Goal: Information Seeking & Learning: Learn about a topic

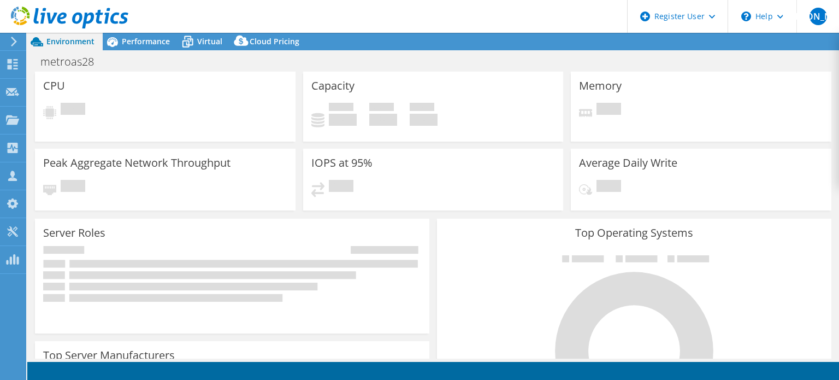
select select "USEast"
select select "USD"
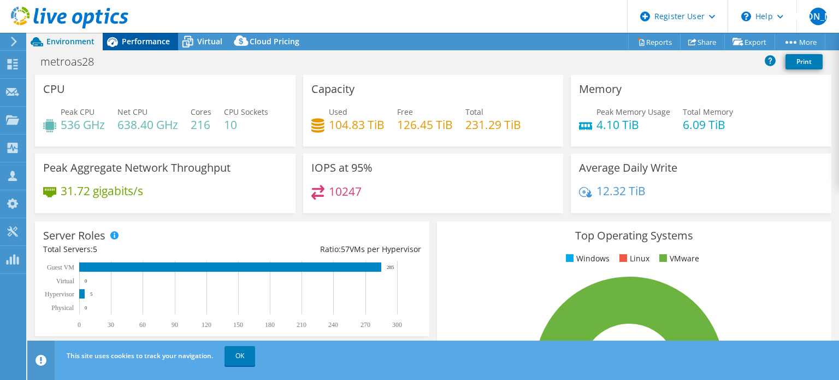
click at [114, 40] on icon at bounding box center [112, 42] width 11 height 10
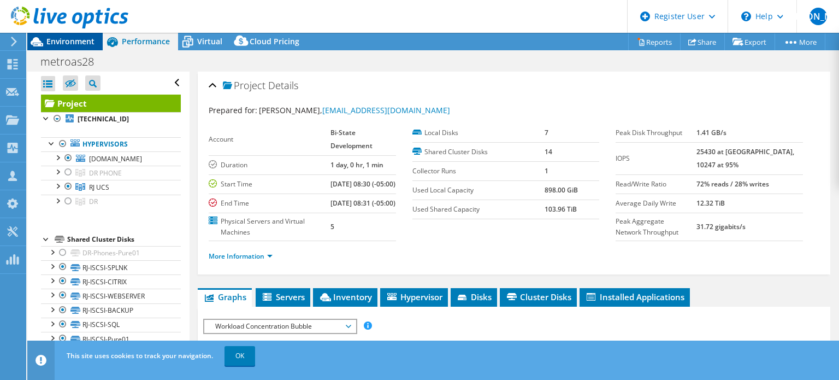
click at [73, 40] on span "Environment" at bounding box center [70, 41] width 48 height 10
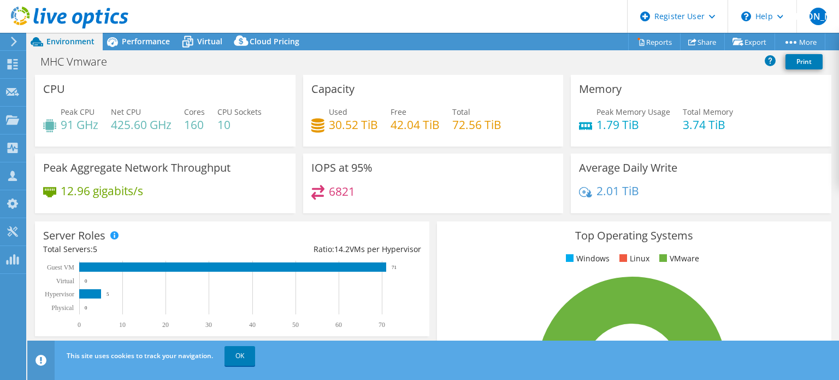
select select "USD"
click at [141, 37] on span "Performance" at bounding box center [146, 41] width 48 height 10
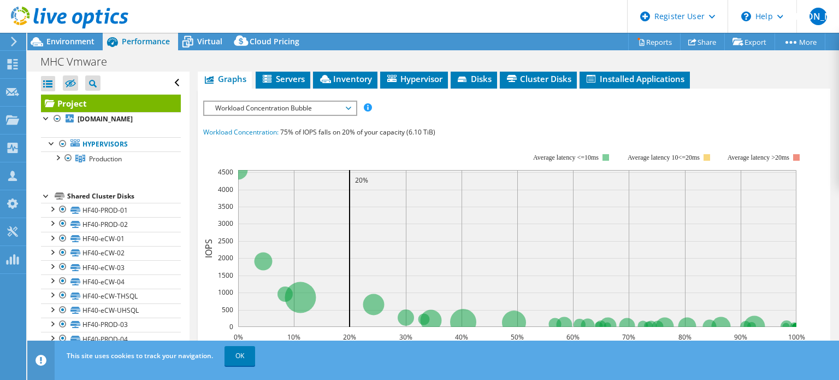
scroll to position [219, 0]
click at [328, 88] on li "Inventory" at bounding box center [345, 78] width 64 height 19
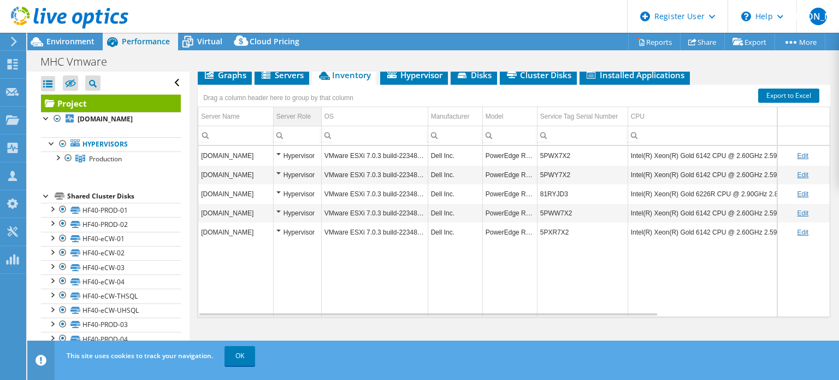
scroll to position [246, 0]
drag, startPoint x: 705, startPoint y: 232, endPoint x: 671, endPoint y: 233, distance: 33.9
click at [671, 233] on td "Intel(R) Xeon(R) Gold 6142 CPU @ 2.60GHz 2.59 GHz" at bounding box center [709, 231] width 162 height 19
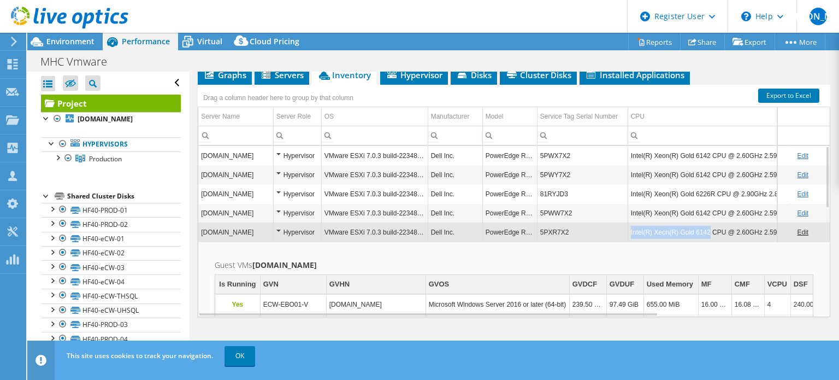
copy td "Intel(R) Xeon(R) Gold 6142"
drag, startPoint x: 706, startPoint y: 233, endPoint x: 631, endPoint y: 234, distance: 75.4
click at [631, 234] on td "Intel(R) Xeon(R) Gold 6142 CPU @ 2.60GHz 2.59 GHz" at bounding box center [709, 231] width 162 height 19
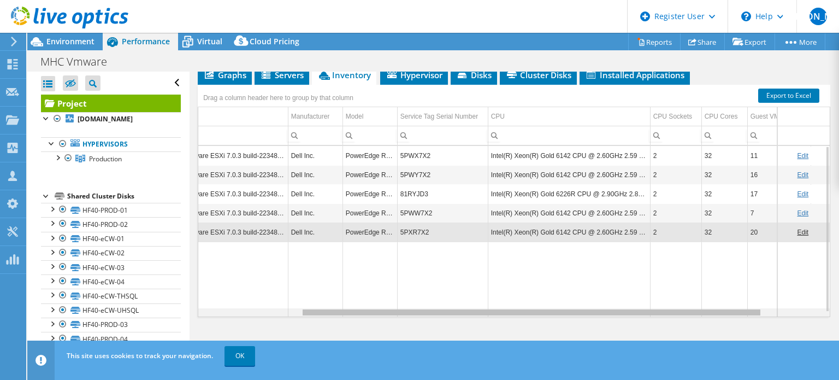
scroll to position [0, 140]
drag, startPoint x: 531, startPoint y: 311, endPoint x: 645, endPoint y: 297, distance: 114.6
click at [645, 297] on body "WU Dell User William Ugland William.Ugland@dell.com Dell My Profile Log Out \n …" at bounding box center [419, 190] width 839 height 380
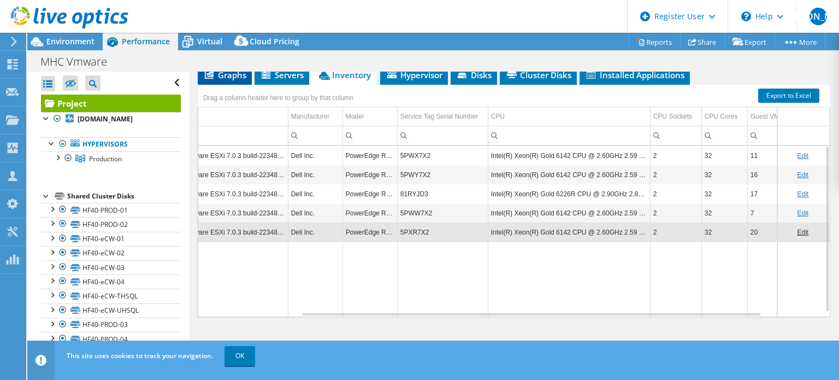
click at [224, 80] on li "Graphs" at bounding box center [225, 75] width 54 height 19
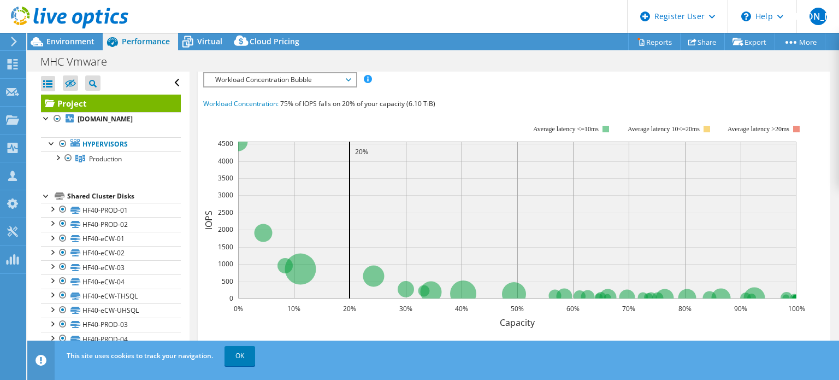
click at [231, 86] on span "Workload Concentration Bubble" at bounding box center [280, 79] width 140 height 13
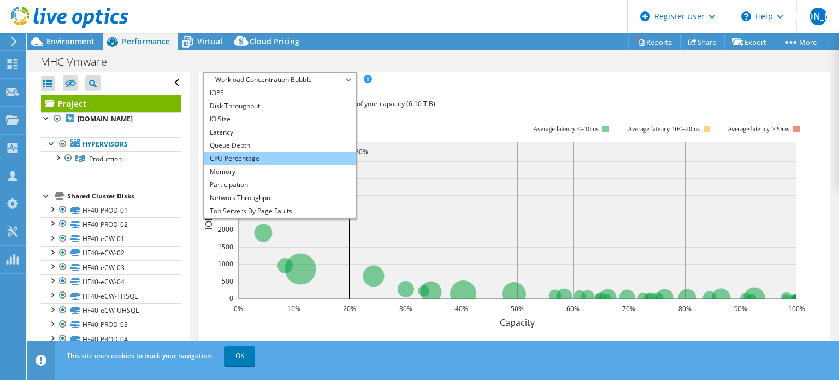
click at [237, 165] on li "CPU Percentage" at bounding box center [279, 158] width 151 height 13
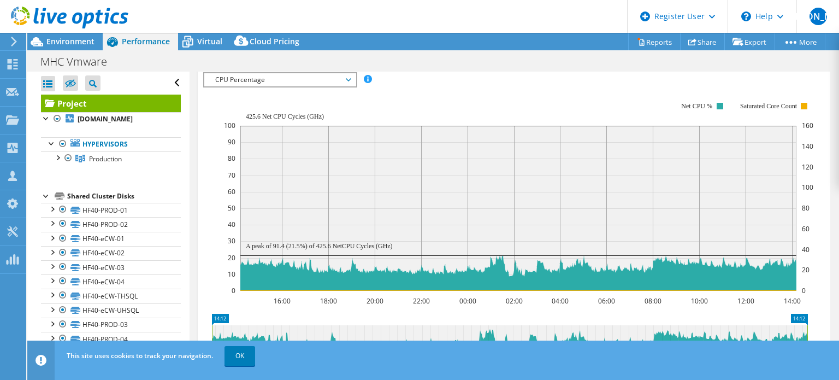
click at [421, 56] on span "Hypervisor" at bounding box center [414, 50] width 57 height 11
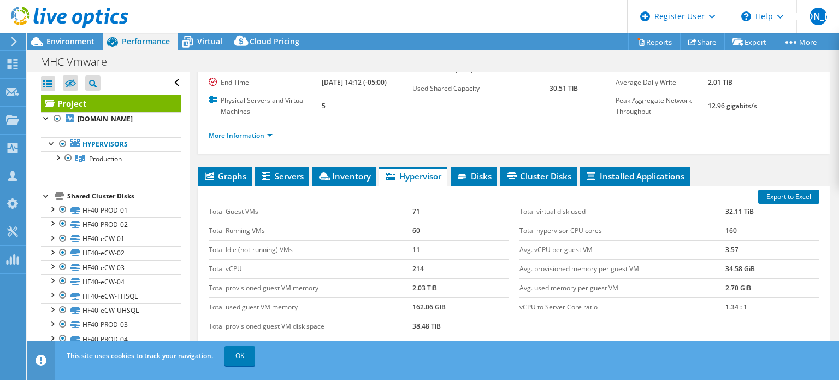
scroll to position [109, 0]
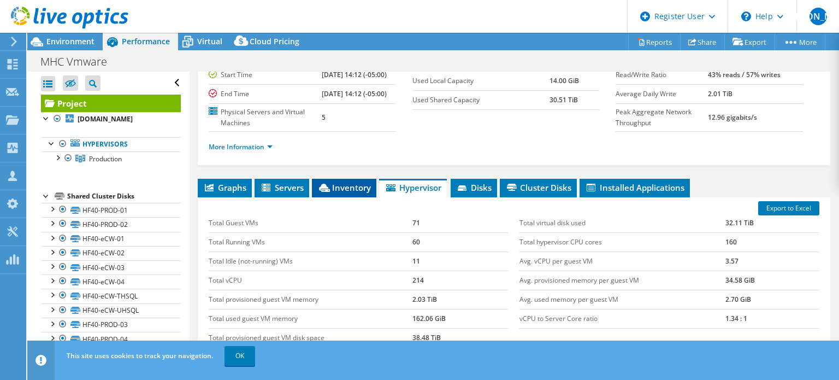
click at [354, 197] on li "Inventory" at bounding box center [344, 188] width 64 height 19
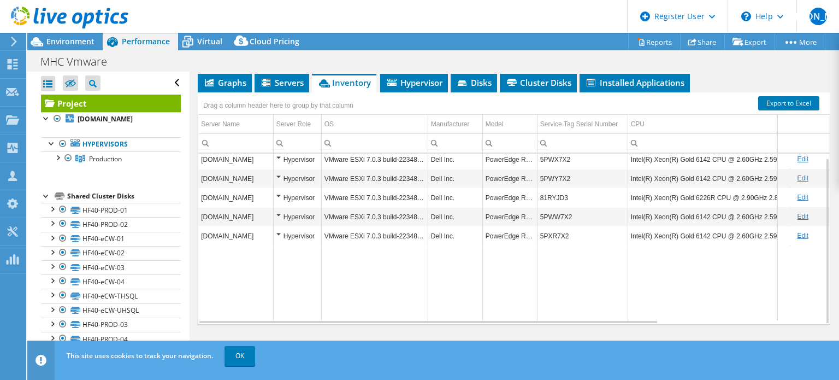
scroll to position [246, 0]
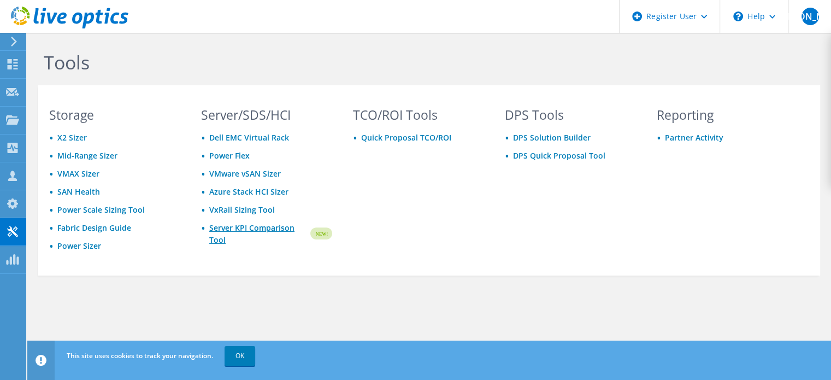
click at [221, 229] on link "Server KPI Comparison Tool" at bounding box center [258, 234] width 99 height 24
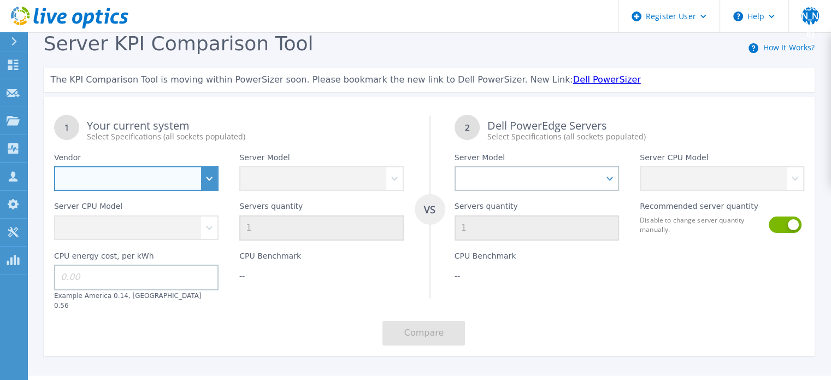
click at [131, 185] on select "Dell HPE Lenovo Supermicro" at bounding box center [136, 178] width 164 height 25
select select "Dell"
click at [54, 167] on select "Dell HPE Lenovo Supermicro" at bounding box center [136, 178] width 164 height 25
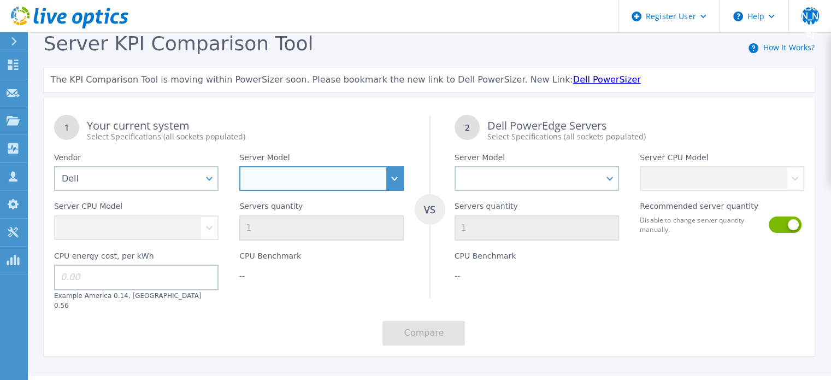
click at [278, 174] on select "PowerEdge C6520 PowerEdge C6525 PowerEdge HS5610 PowerEdge HS5620 PowerEdge R24…" at bounding box center [321, 178] width 164 height 25
select select "PowerEdge R640"
click at [239, 167] on select "PowerEdge C6520 PowerEdge C6525 PowerEdge HS5610 PowerEdge HS5620 PowerEdge R24…" at bounding box center [321, 178] width 164 height 25
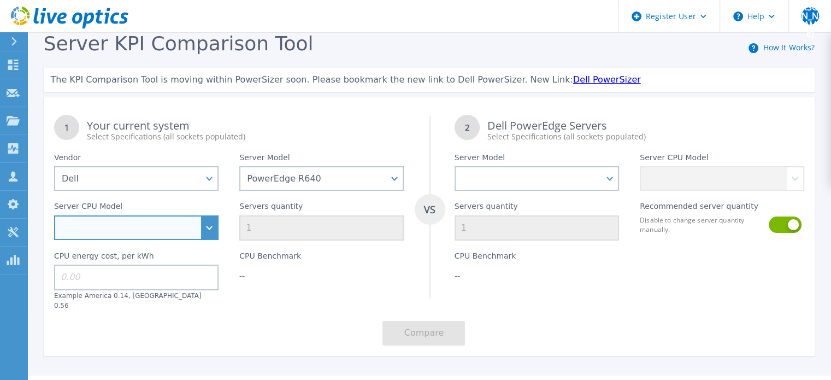
click at [195, 227] on select "Intel Xeon Gold 6256 3.6GHz Intel Xeon Bronze 3204 1.9GHz Intel Xeon Bronze 320…" at bounding box center [136, 227] width 164 height 25
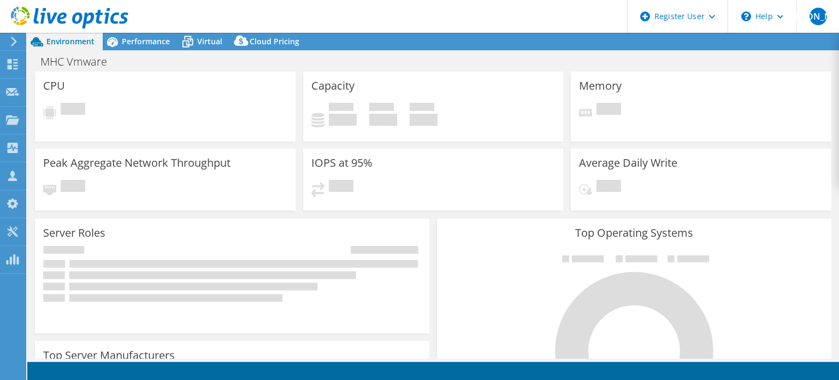
select select "USD"
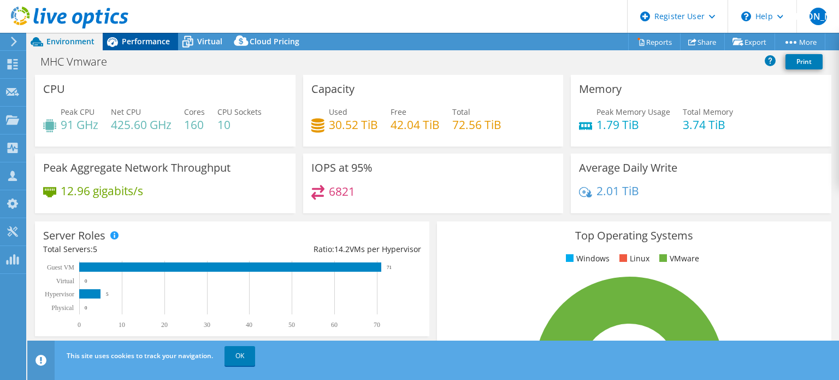
click at [157, 45] on span "Performance" at bounding box center [146, 41] width 48 height 10
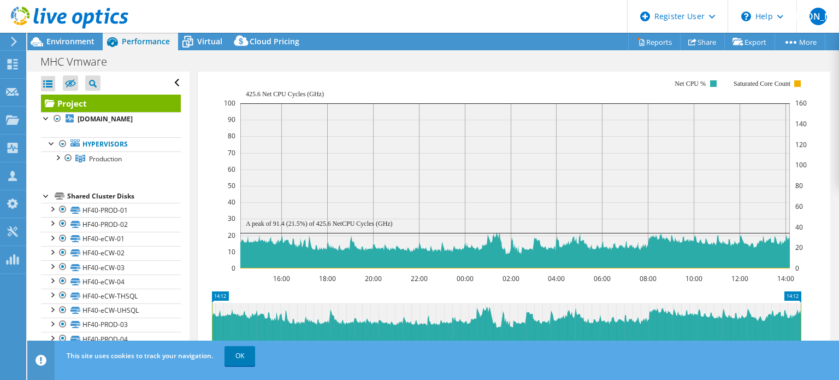
scroll to position [222, 0]
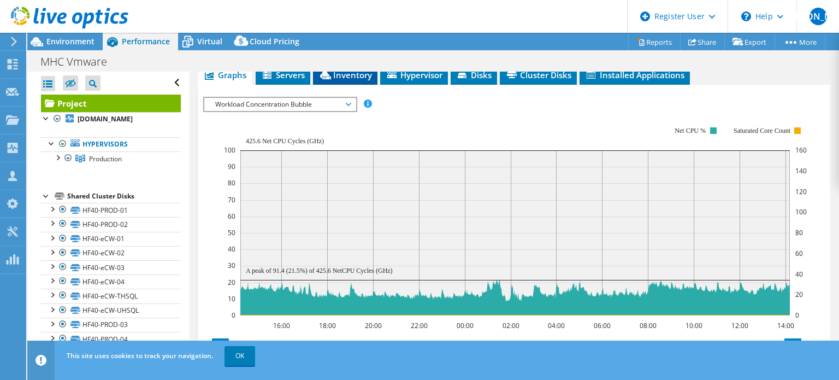
click at [350, 80] on span "Inventory" at bounding box center [346, 74] width 54 height 11
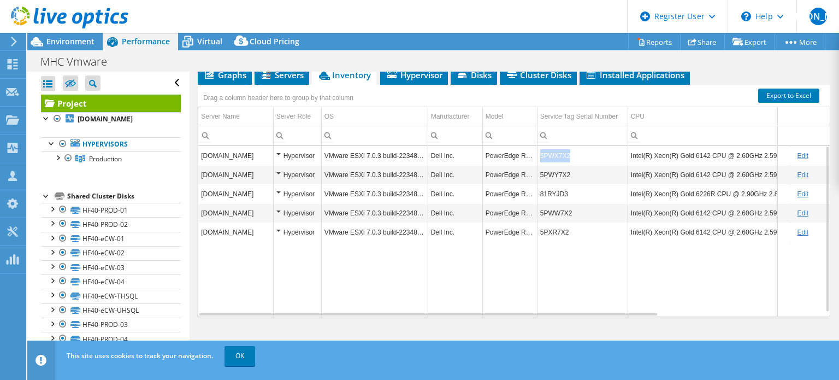
copy td "5PWX7X2"
drag, startPoint x: 571, startPoint y: 179, endPoint x: 539, endPoint y: 181, distance: 31.8
click at [539, 165] on td "5PWX7X2" at bounding box center [582, 155] width 91 height 19
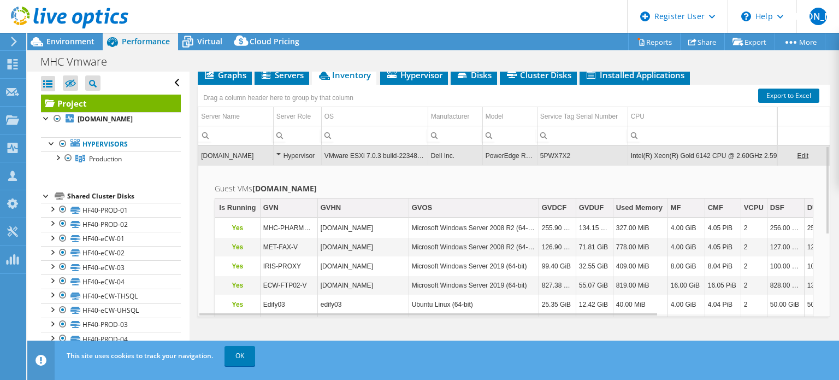
click at [552, 165] on td "5PWX7X2" at bounding box center [582, 155] width 91 height 19
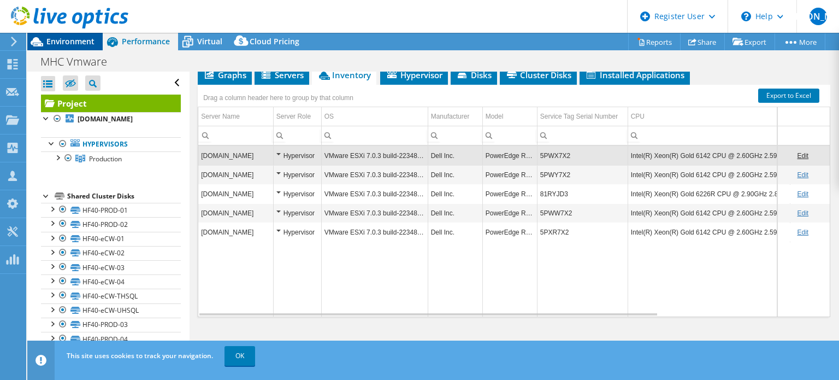
click at [54, 44] on span "Environment" at bounding box center [70, 41] width 48 height 10
